Goal: Transaction & Acquisition: Purchase product/service

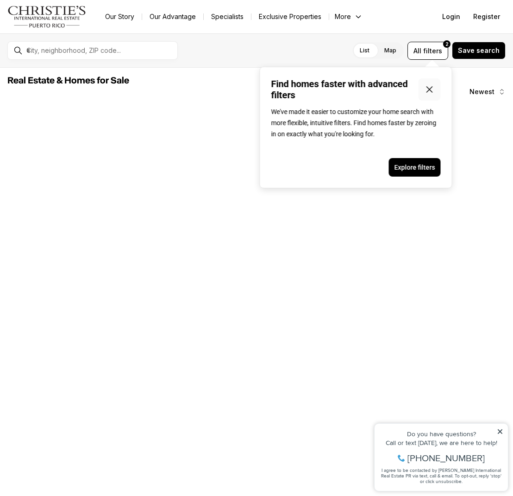
click at [428, 86] on icon "Close popover" at bounding box center [429, 89] width 11 height 11
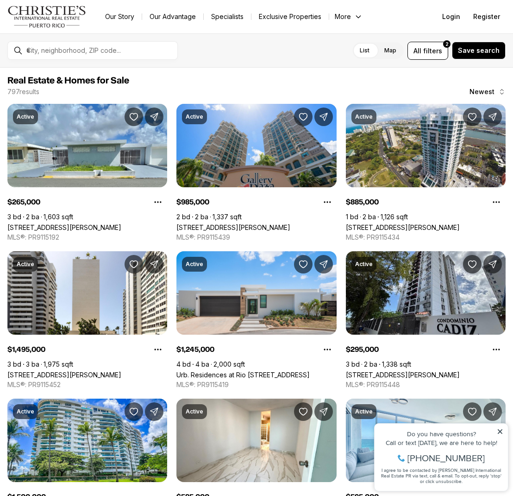
click at [344, 16] on button "More" at bounding box center [348, 16] width 39 height 13
click at [403, 21] on ul "Our Story Our Advantage Specialists Exclusive Properties More Contact Us Resour…" at bounding box center [295, 16] width 395 height 13
click at [439, 46] on span "filters" at bounding box center [432, 51] width 19 height 10
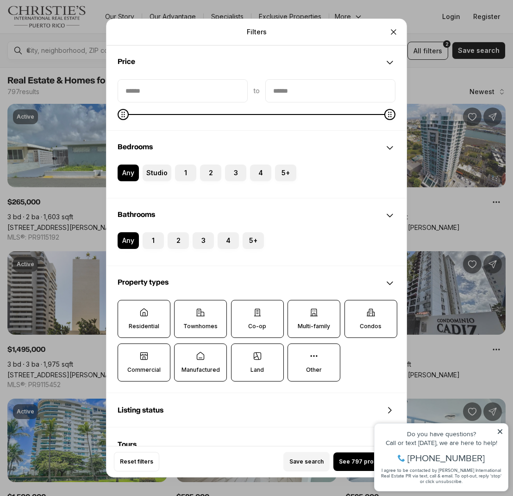
scroll to position [50, 0]
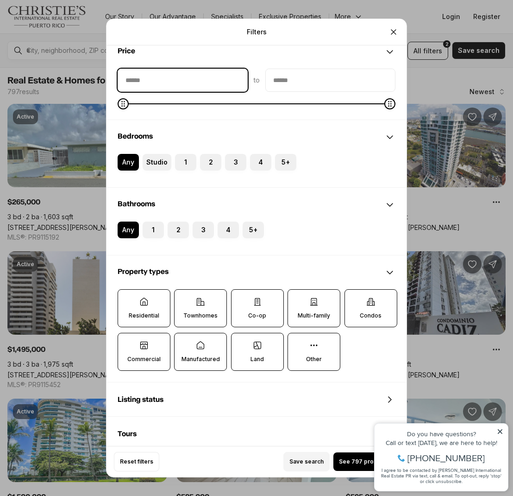
click at [211, 80] on input "priceMin" at bounding box center [182, 80] width 129 height 22
type input "****"
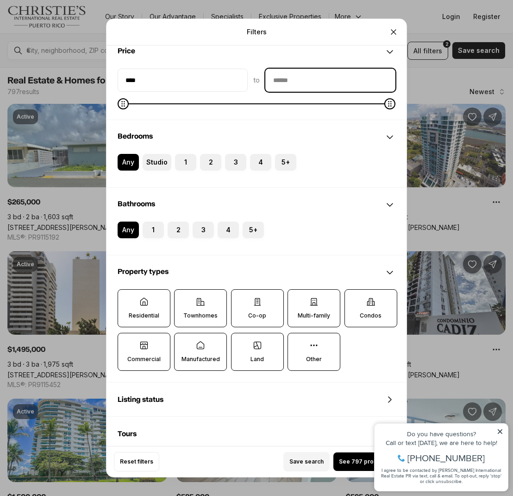
click at [282, 83] on input "priceMax" at bounding box center [330, 80] width 129 height 22
type input "******"
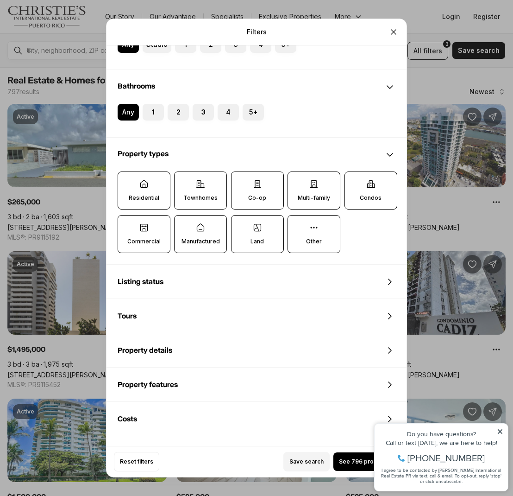
scroll to position [168, 0]
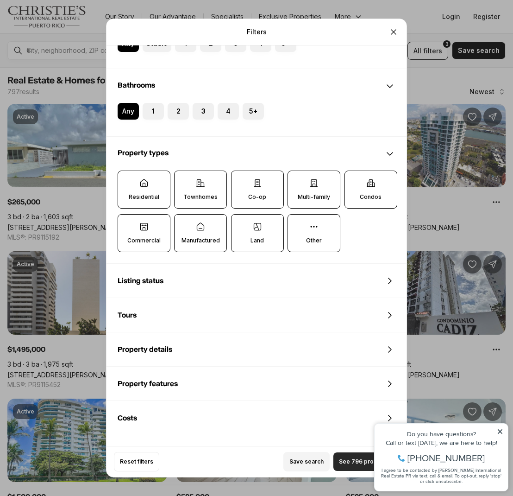
click at [344, 463] on span "See 796 properties" at bounding box center [366, 461] width 55 height 7
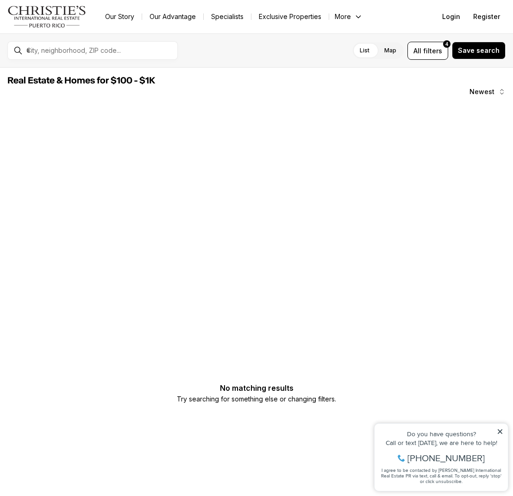
click at [501, 431] on icon at bounding box center [500, 431] width 5 height 5
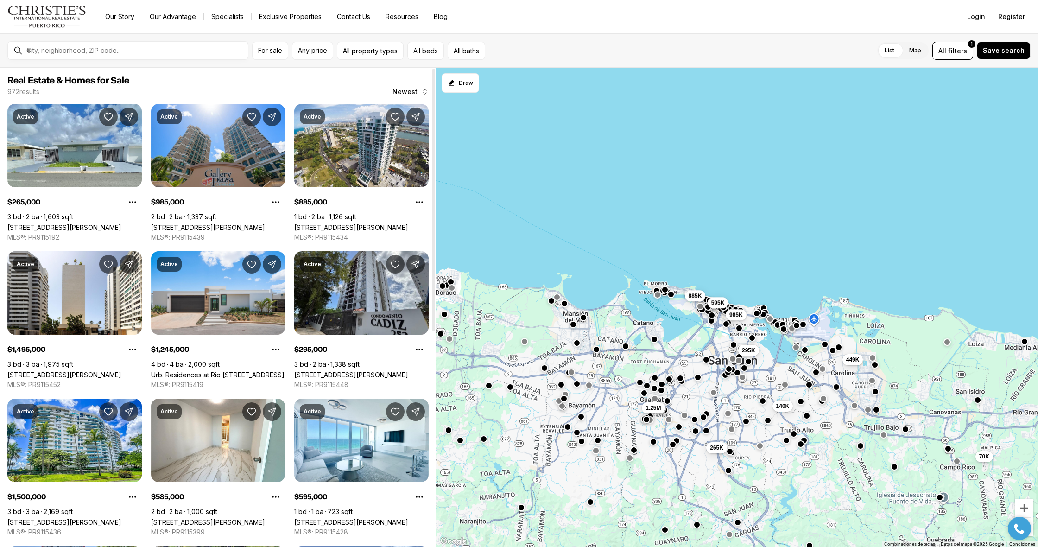
click at [417, 95] on button "Newest" at bounding box center [410, 91] width 47 height 19
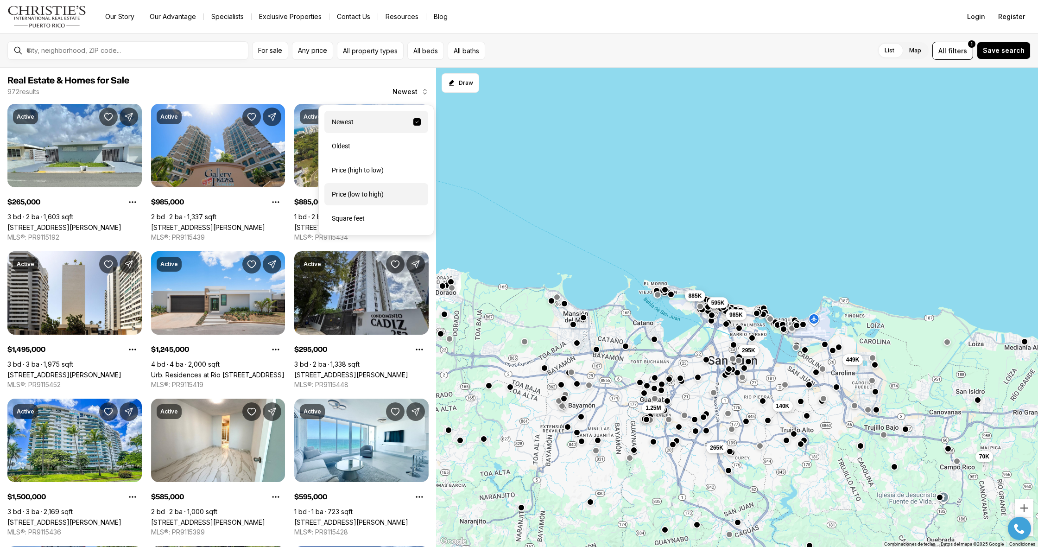
click at [377, 193] on div "Price (low to high)" at bounding box center [376, 194] width 104 height 22
